Goal: Find specific page/section: Find specific page/section

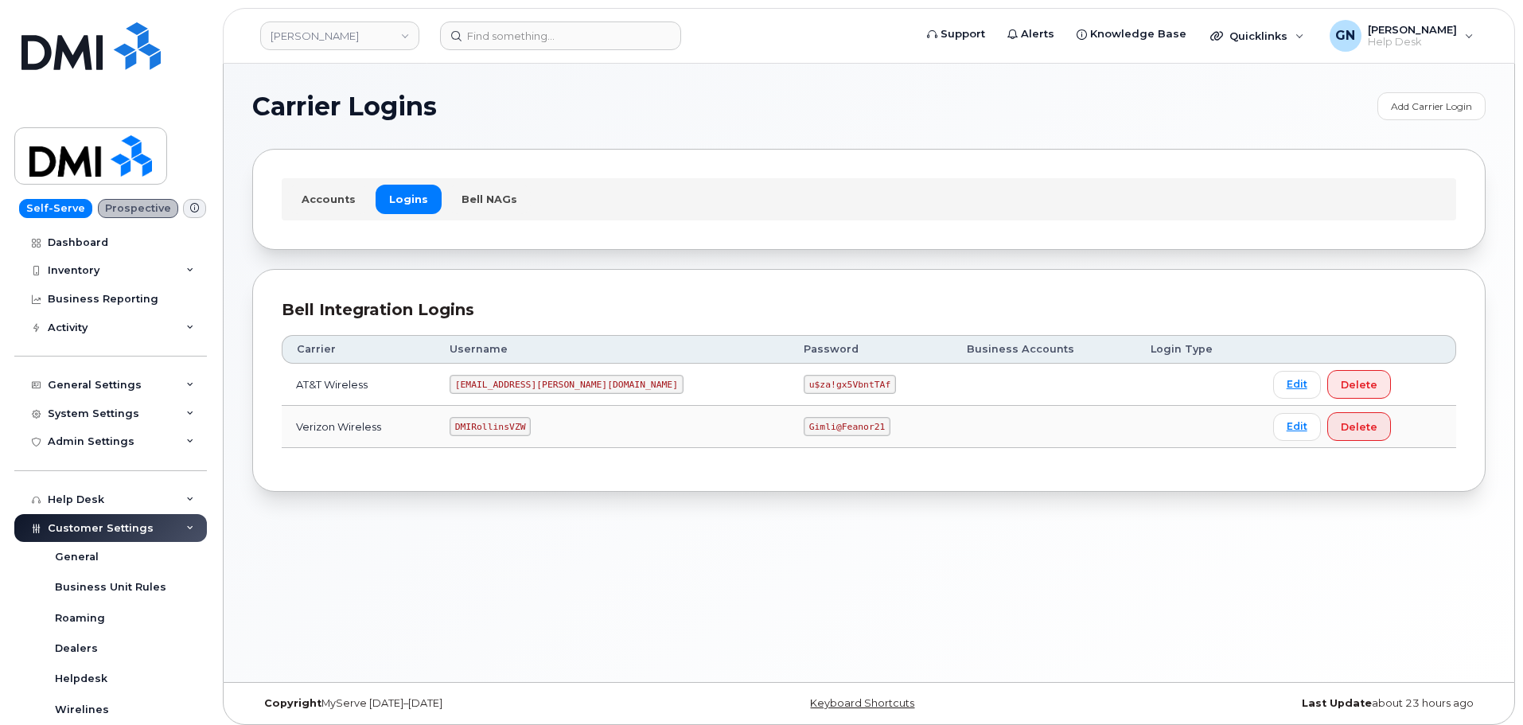
click at [519, 429] on code "DMIRollinsVZW" at bounding box center [490, 426] width 81 height 19
copy code "DMIRollinsVZW"
click at [804, 426] on code "Gimli@Feanor21" at bounding box center [847, 426] width 87 height 19
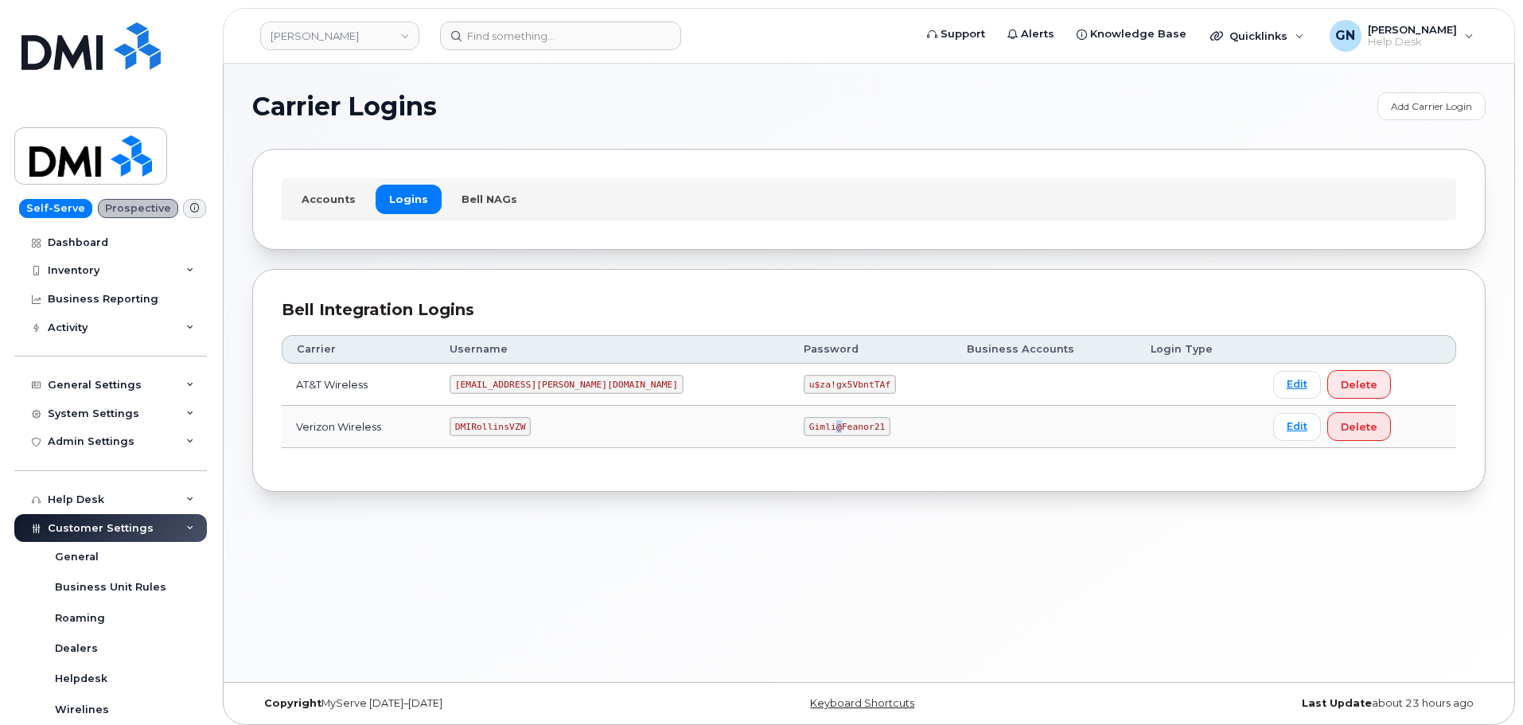
click at [804, 426] on code "Gimli@Feanor21" at bounding box center [847, 426] width 87 height 19
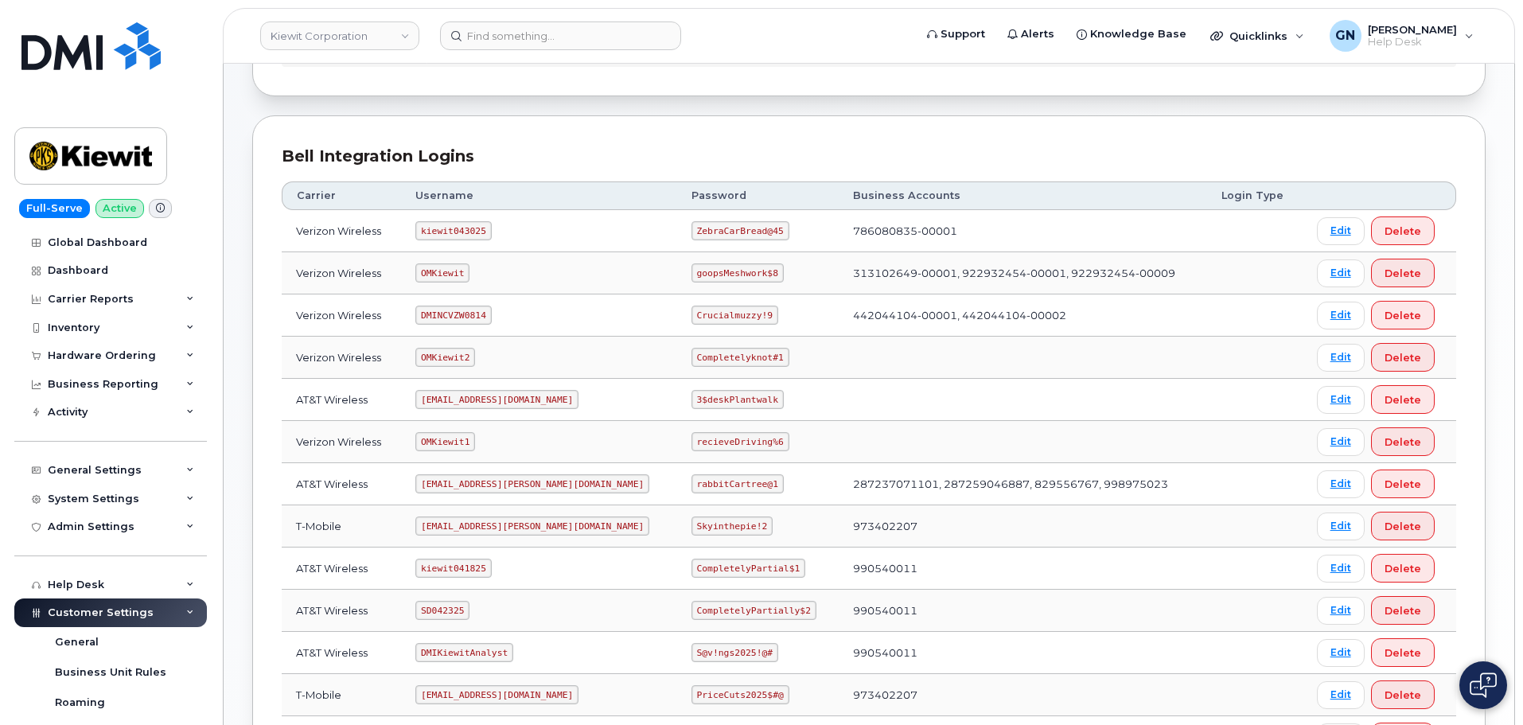
scroll to position [159, 0]
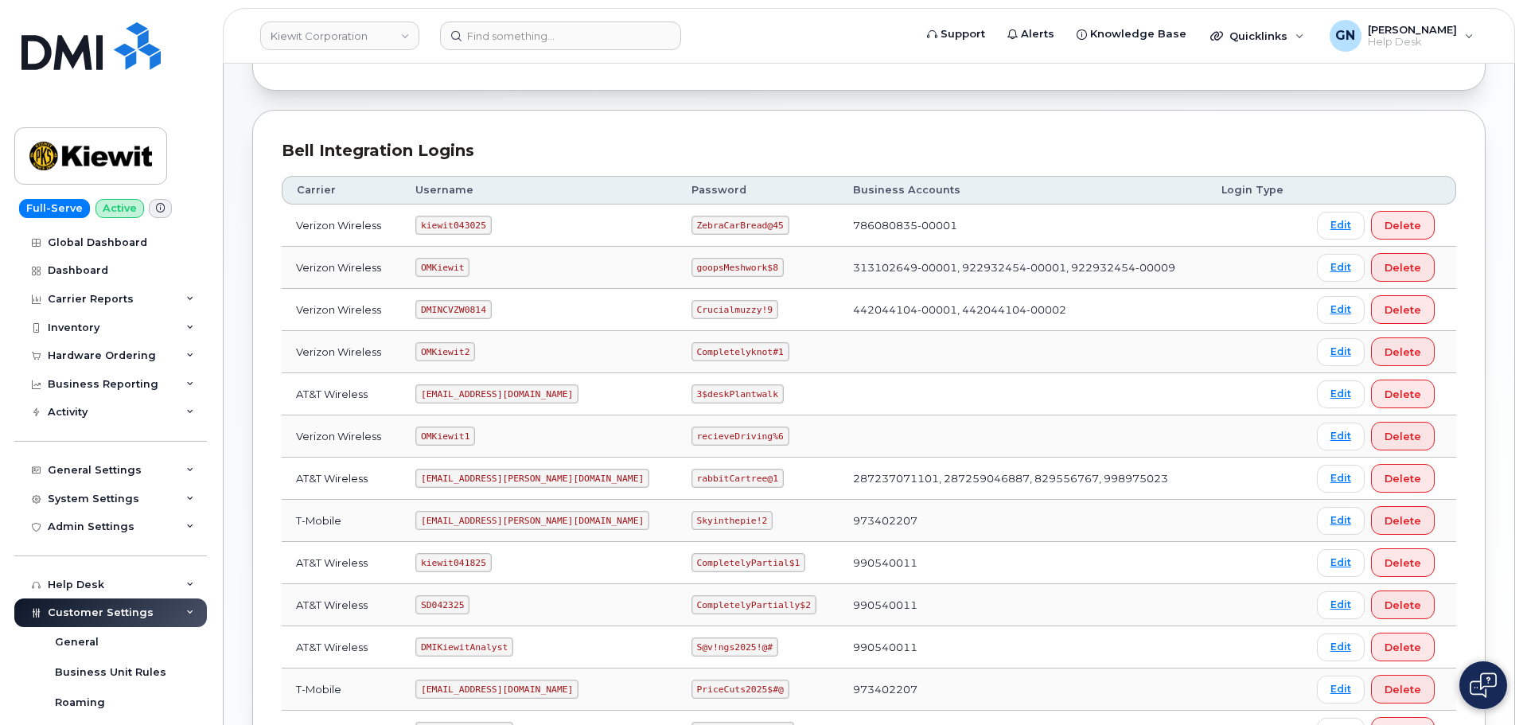
click at [449, 221] on code "kiewit043025" at bounding box center [453, 225] width 76 height 19
copy code "kiewit043025"
click at [703, 228] on code "ZebraCarBread@45" at bounding box center [740, 225] width 98 height 19
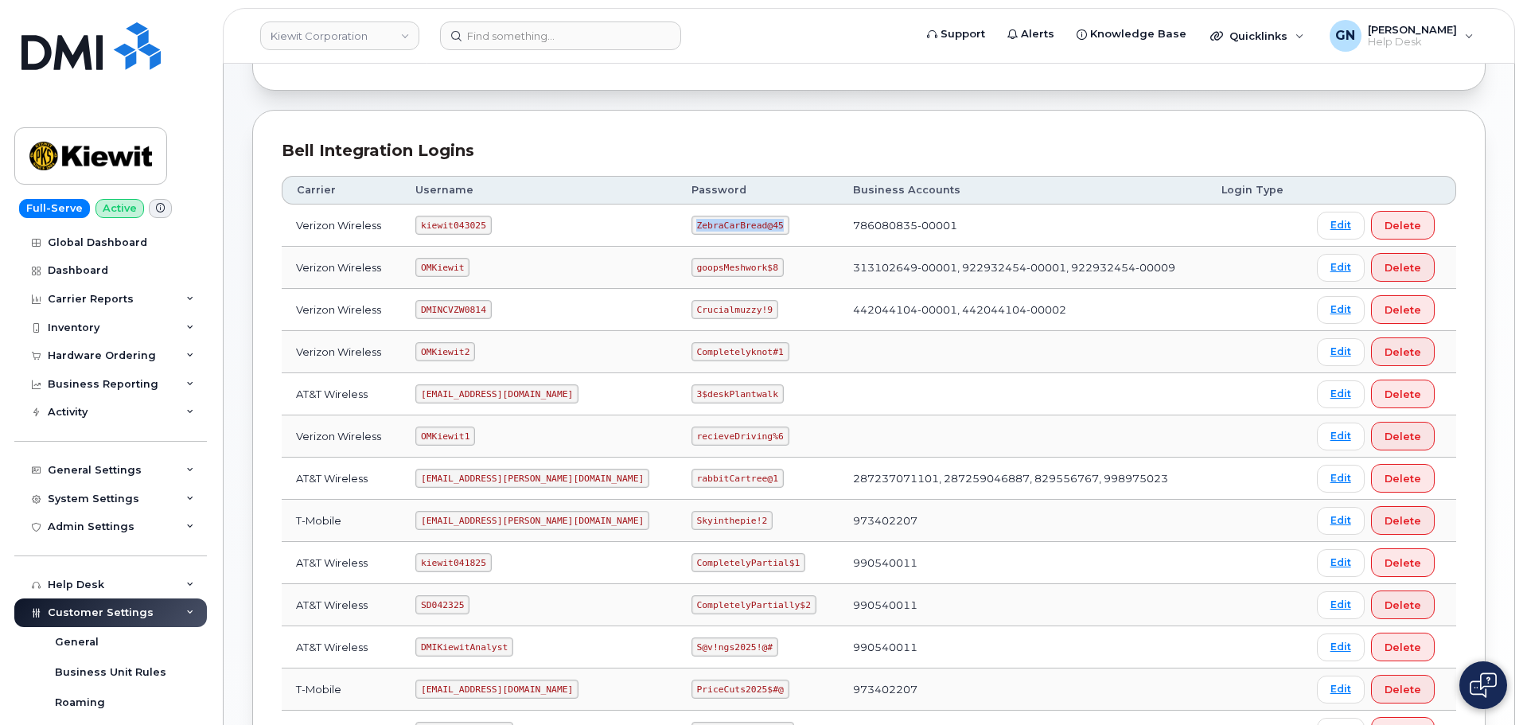
click at [703, 228] on code "ZebraCarBread@45" at bounding box center [740, 225] width 98 height 19
copy code "ZebraCarBread@45"
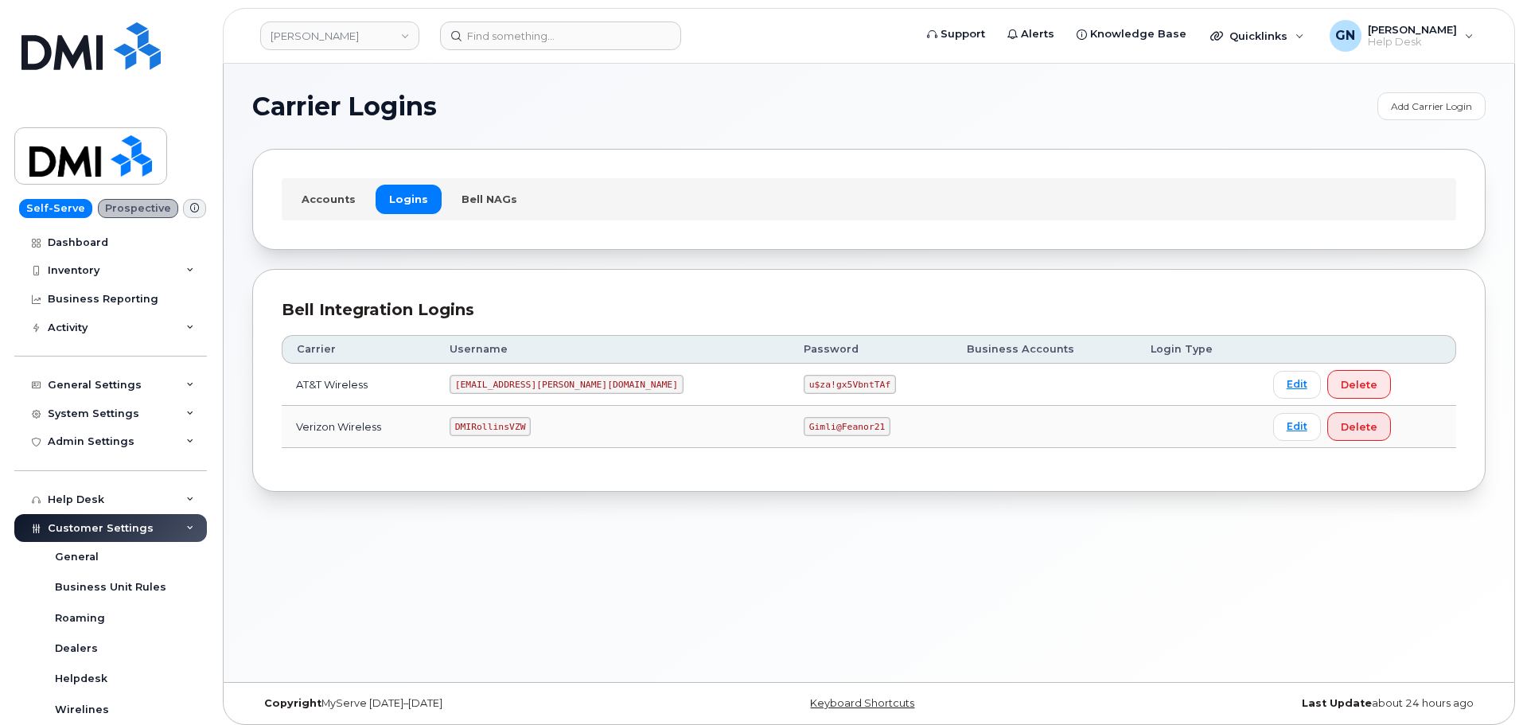
click at [521, 424] on code "DMIRollinsVZW" at bounding box center [490, 426] width 81 height 19
click at [520, 422] on code "DMIRollinsVZW" at bounding box center [490, 426] width 81 height 19
click at [519, 420] on code "DMIRollinsVZW" at bounding box center [490, 426] width 81 height 19
click at [515, 428] on code "DMIRollinsVZW" at bounding box center [490, 426] width 81 height 19
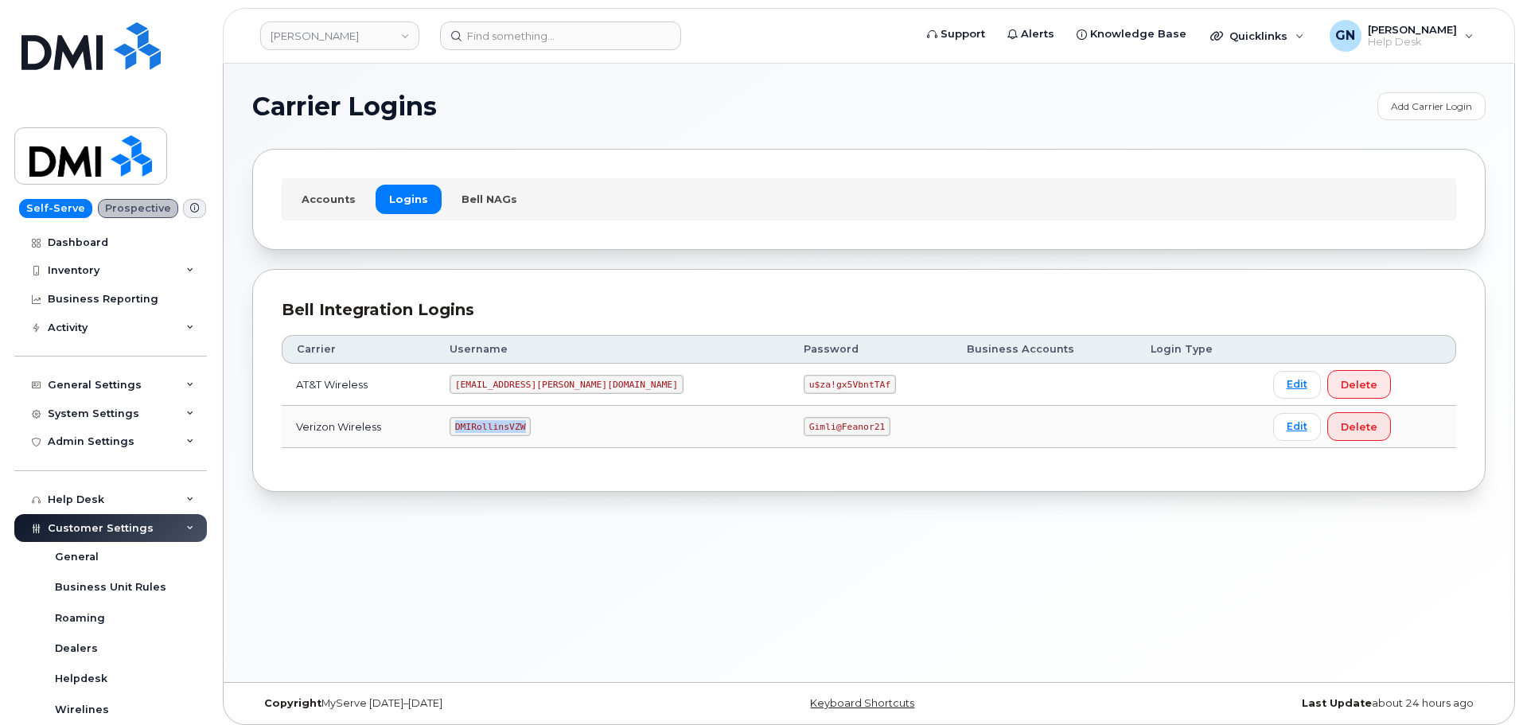
copy code "DMIRollinsVZW"
click at [804, 424] on code "Gimli@Feanor21" at bounding box center [847, 426] width 87 height 19
copy code "Gimli@Feanor21"
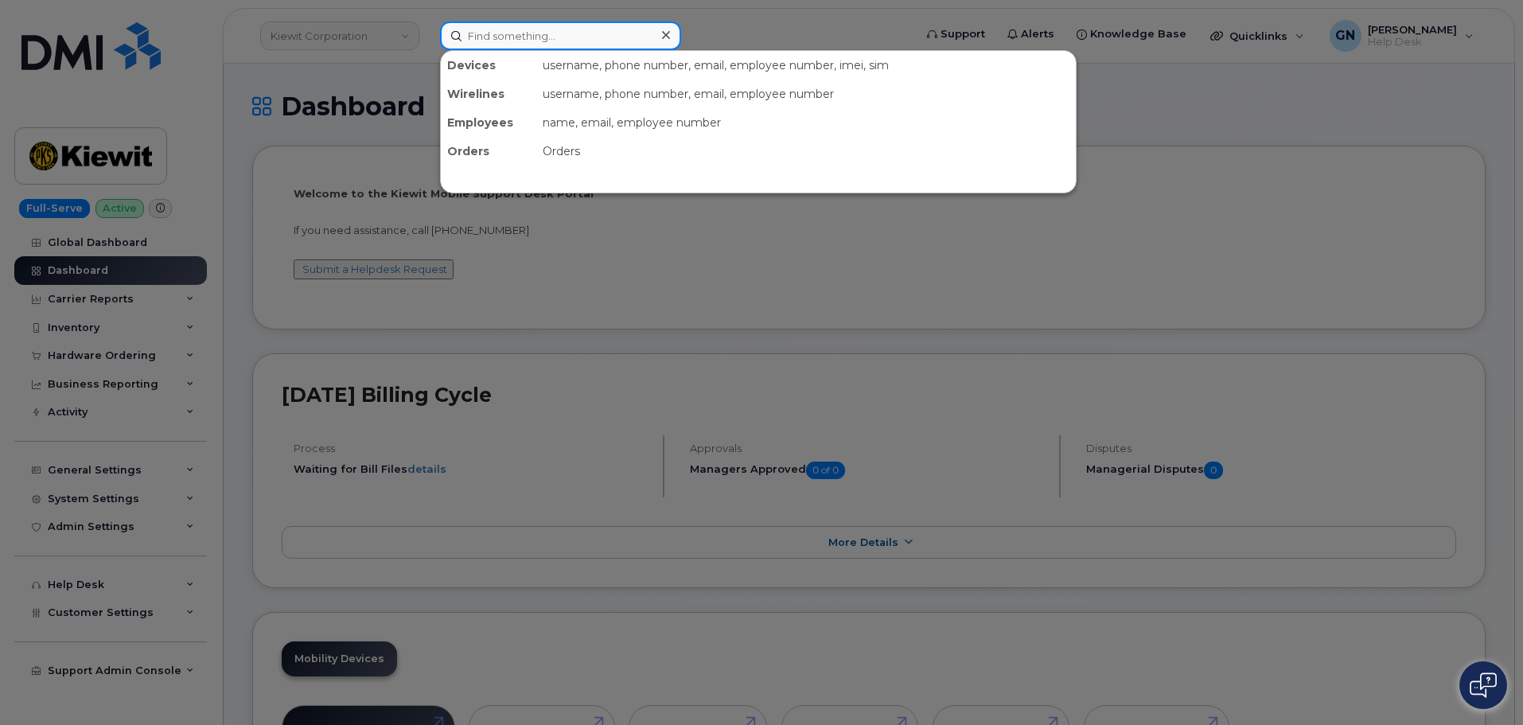
click at [550, 41] on input at bounding box center [560, 35] width 241 height 29
paste input "2017325821"
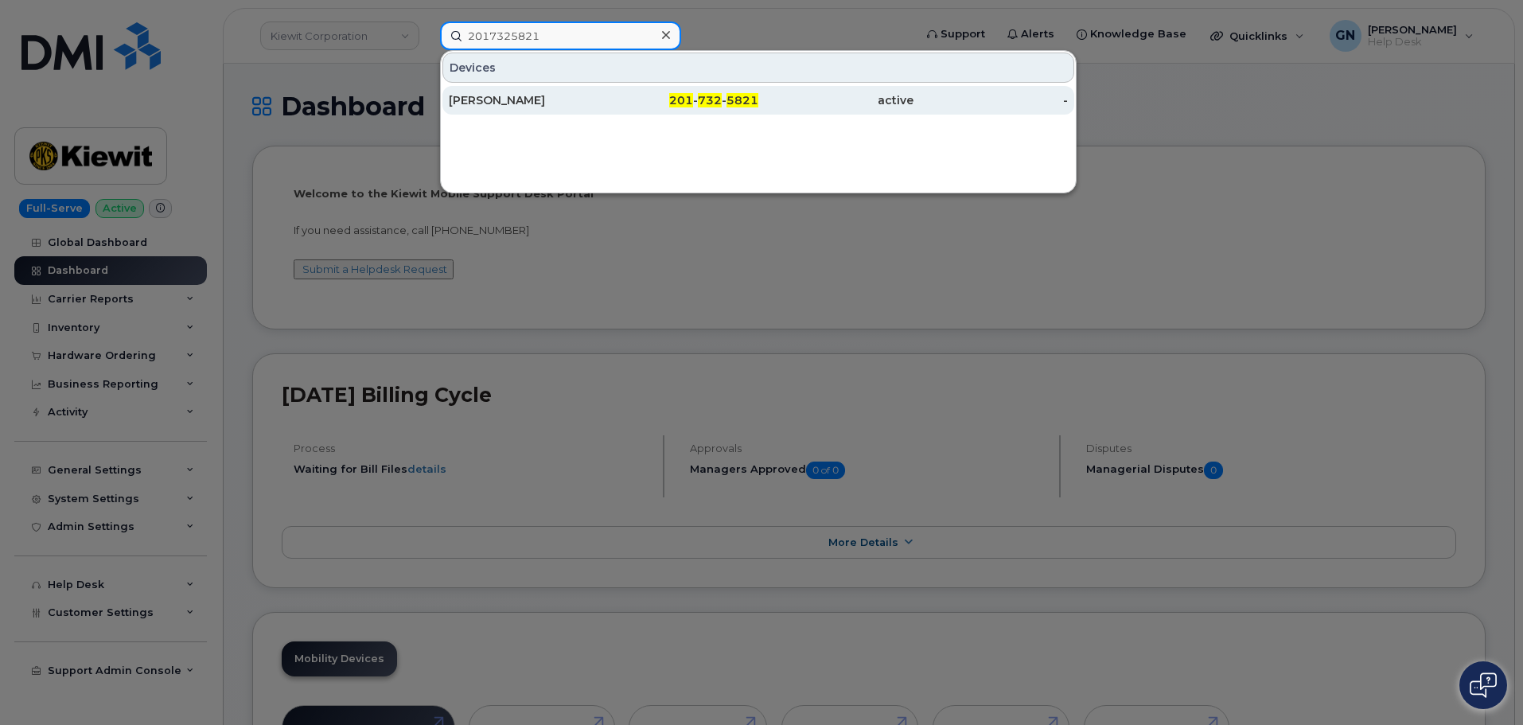
type input "2017325821"
click at [536, 93] on div "NALEE YOON" at bounding box center [526, 100] width 155 height 16
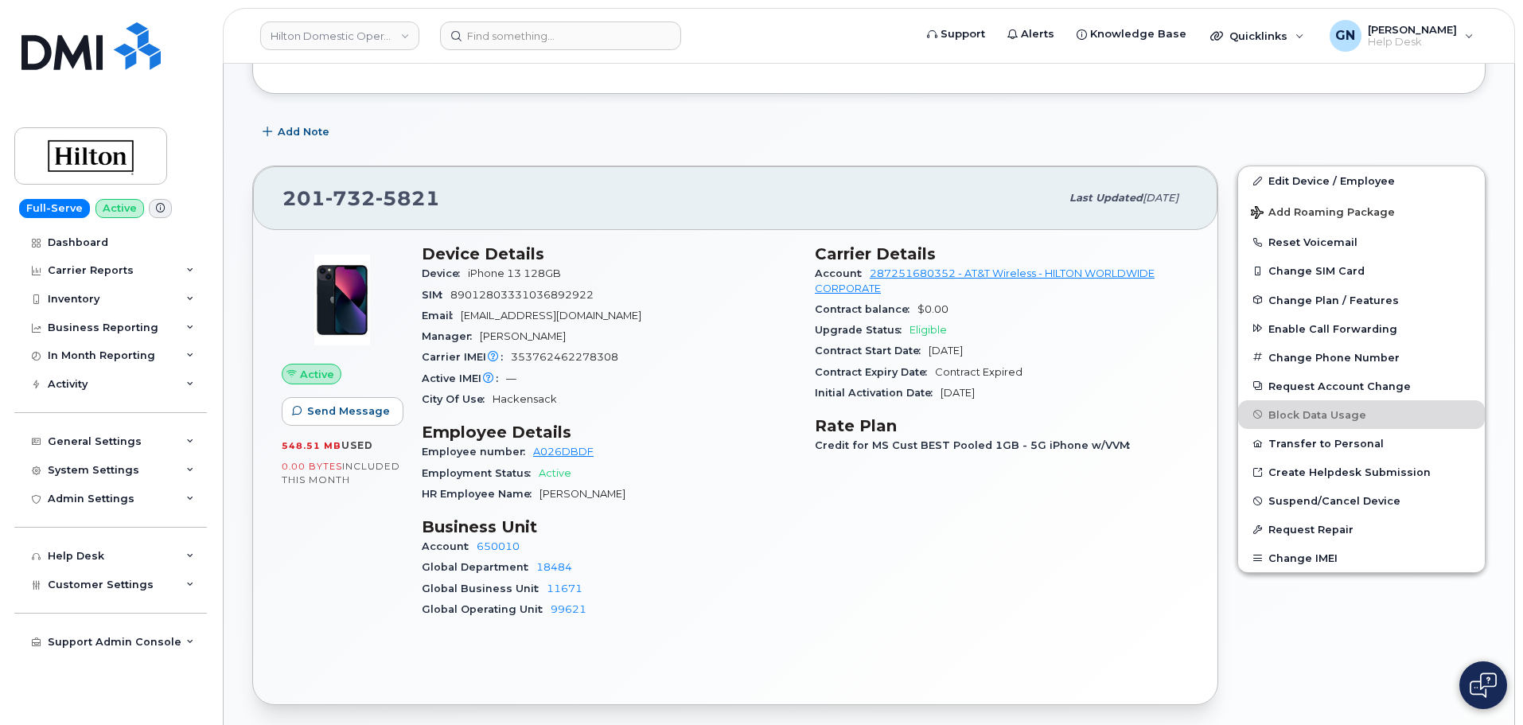
scroll to position [239, 0]
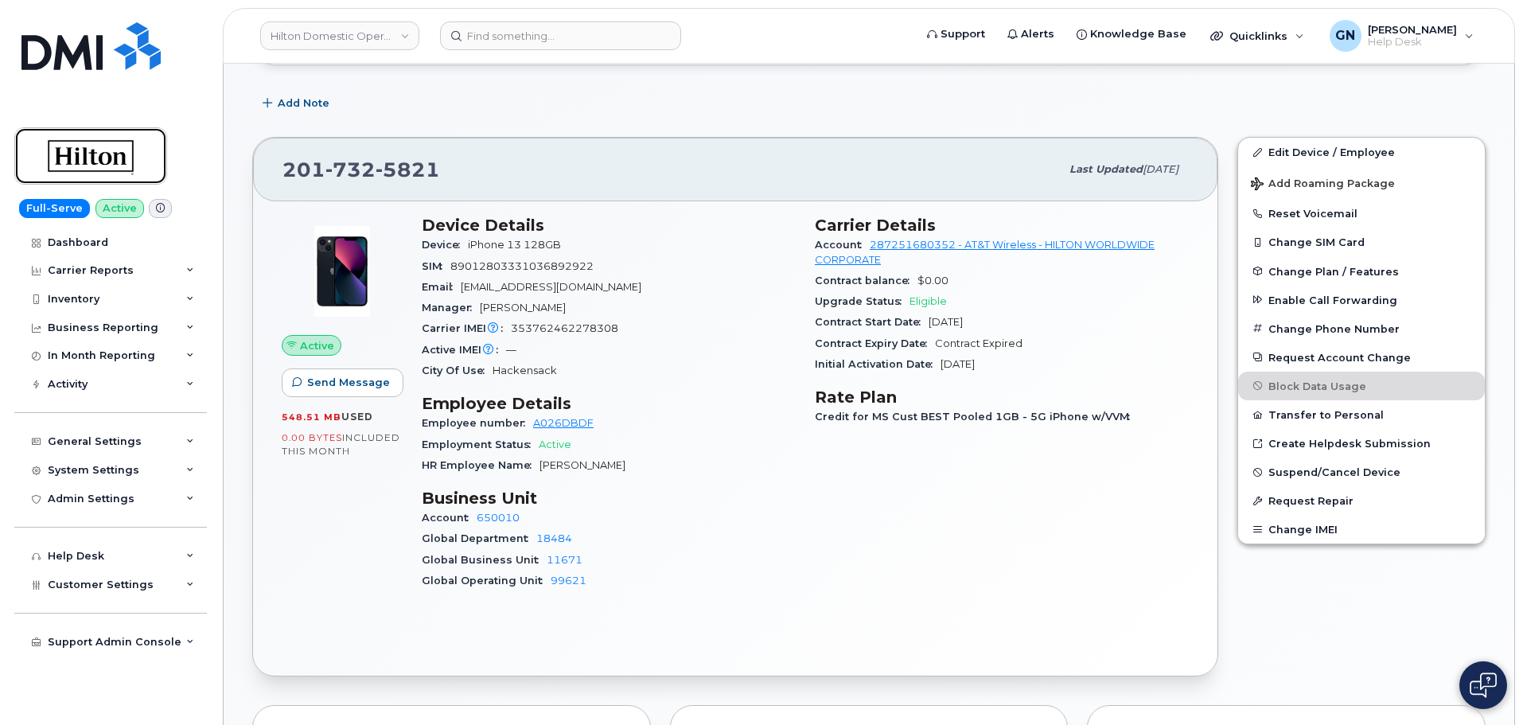
click at [117, 161] on img at bounding box center [90, 156] width 123 height 46
